Goal: Check status: Check status

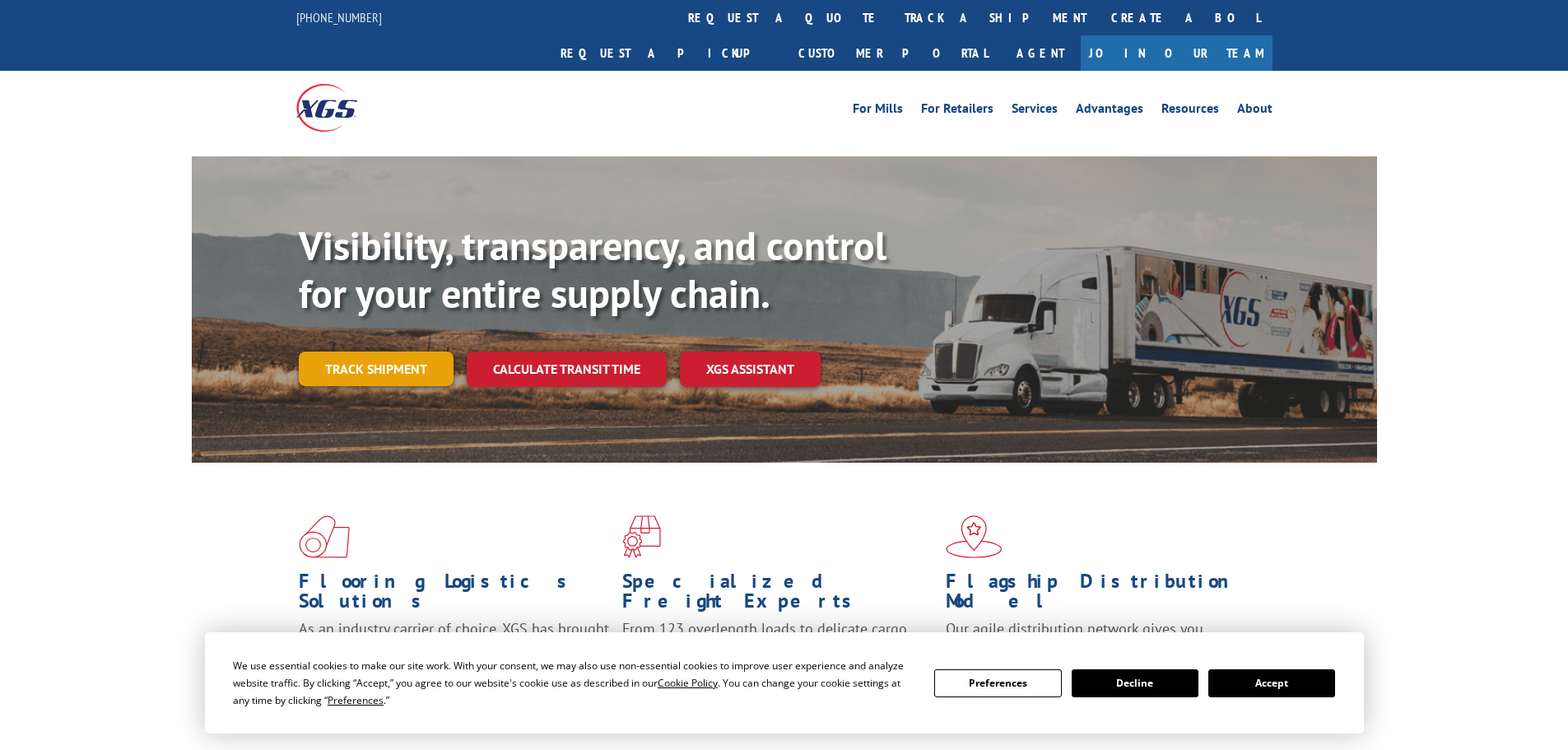
click at [411, 351] on link "Track shipment" at bounding box center [377, 368] width 155 height 34
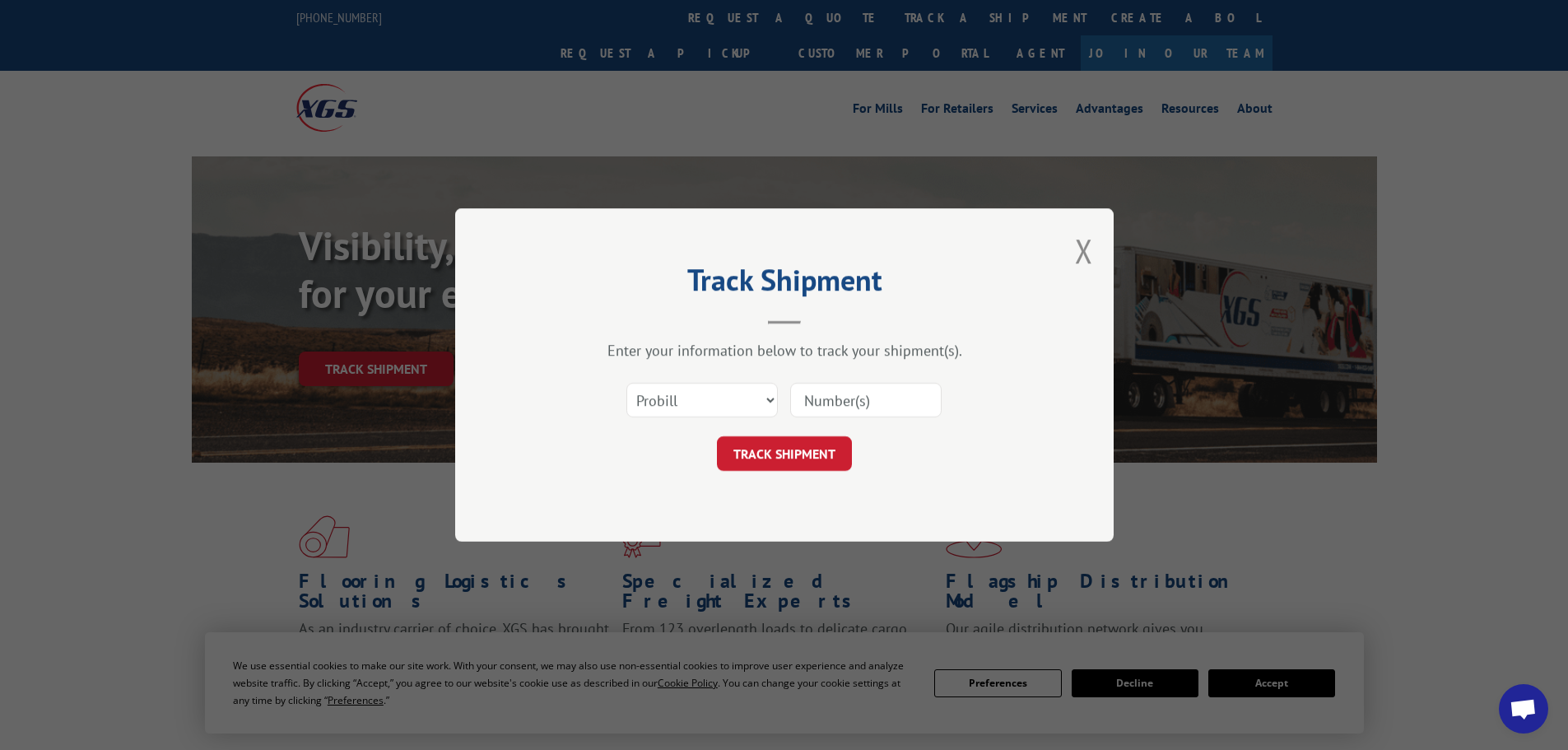
click at [828, 403] on input at bounding box center [866, 399] width 152 height 34
paste input "966017463"
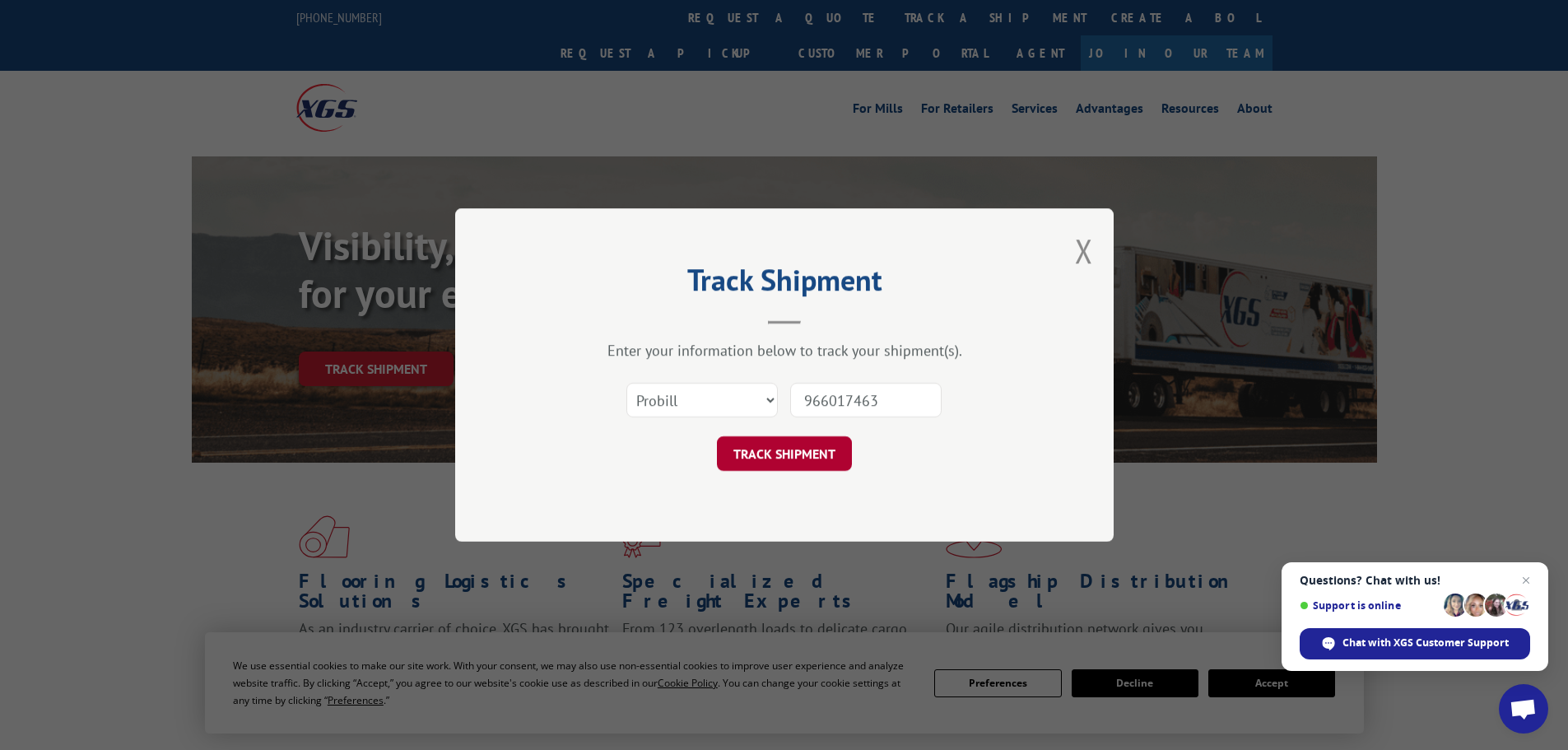
type input "966017463"
click at [790, 464] on button "TRACK SHIPMENT" at bounding box center [784, 453] width 135 height 34
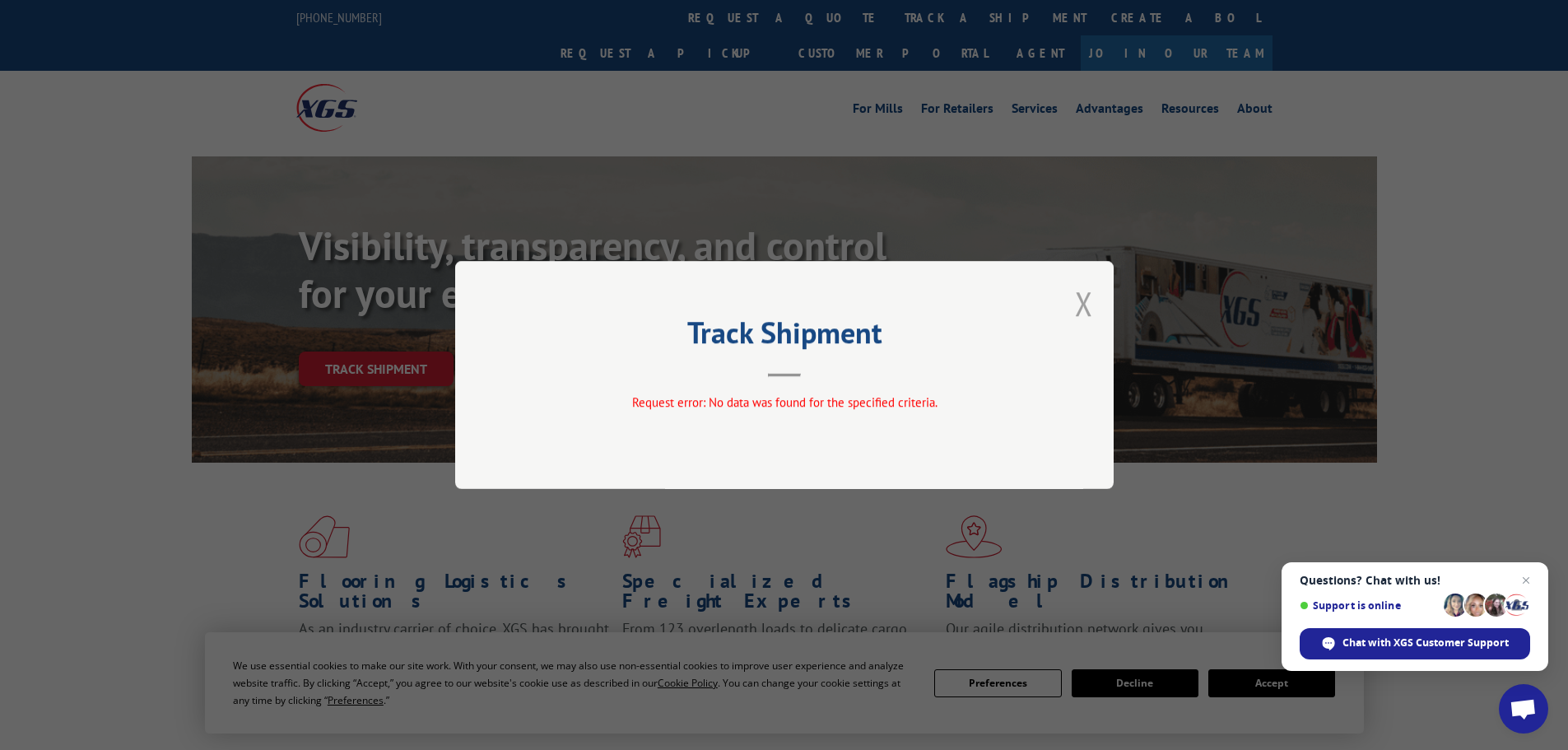
click at [1077, 294] on button "Close modal" at bounding box center [1084, 303] width 19 height 44
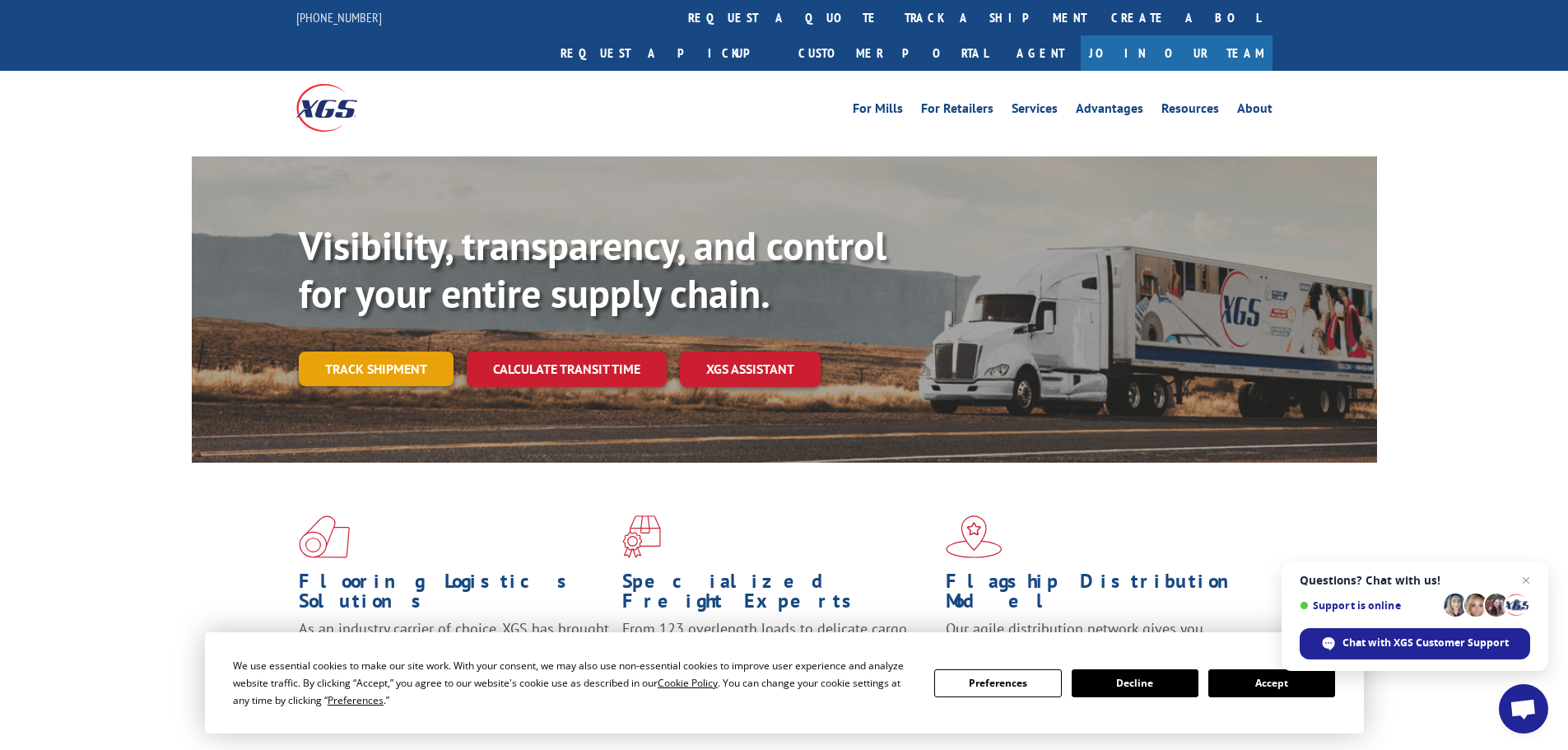
click at [386, 351] on link "Track shipment" at bounding box center [377, 368] width 155 height 34
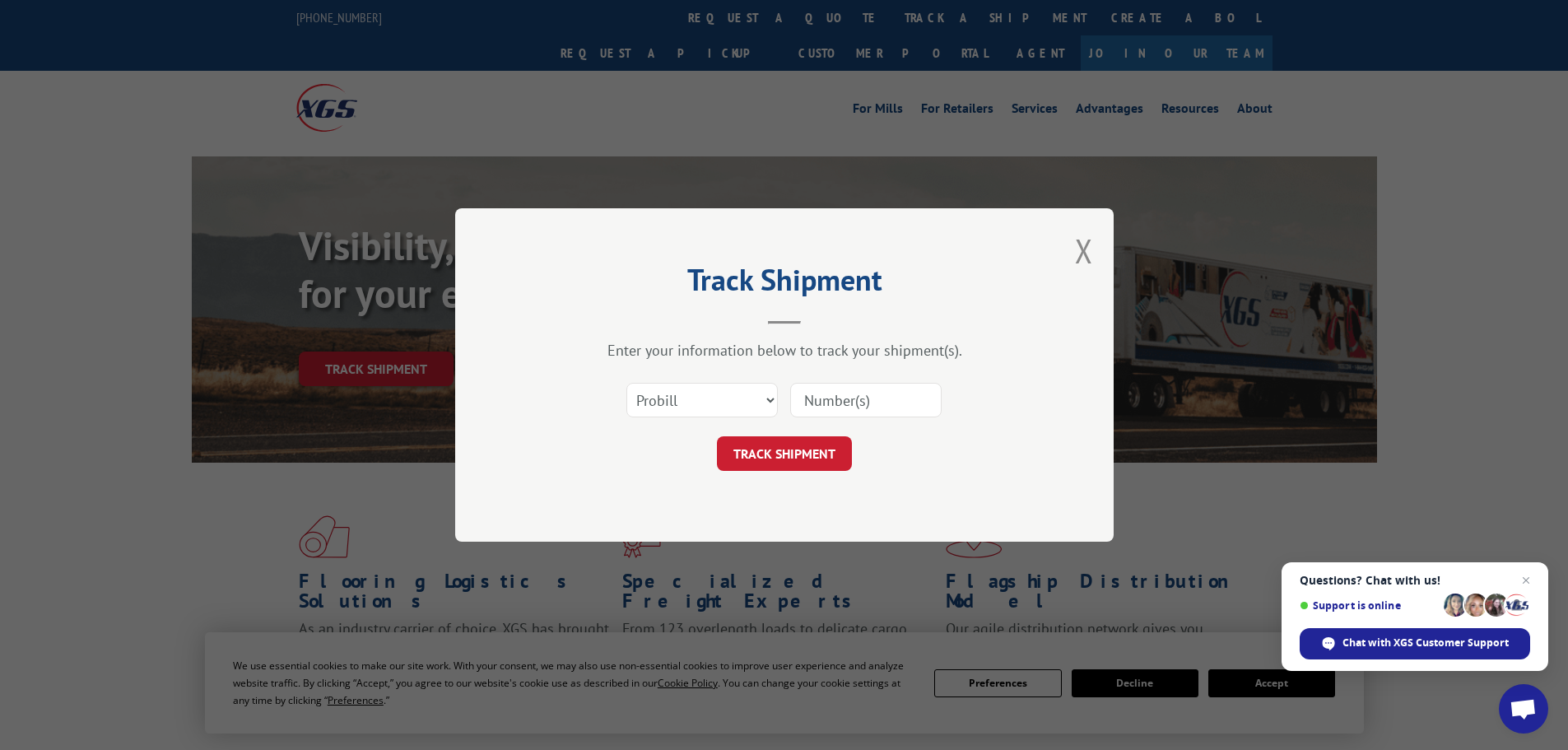
click at [831, 393] on input at bounding box center [866, 399] width 152 height 34
paste input "966017463"
type input "966017463"
click at [783, 450] on button "TRACK SHIPMENT" at bounding box center [784, 453] width 135 height 34
